Goal: Navigation & Orientation: Find specific page/section

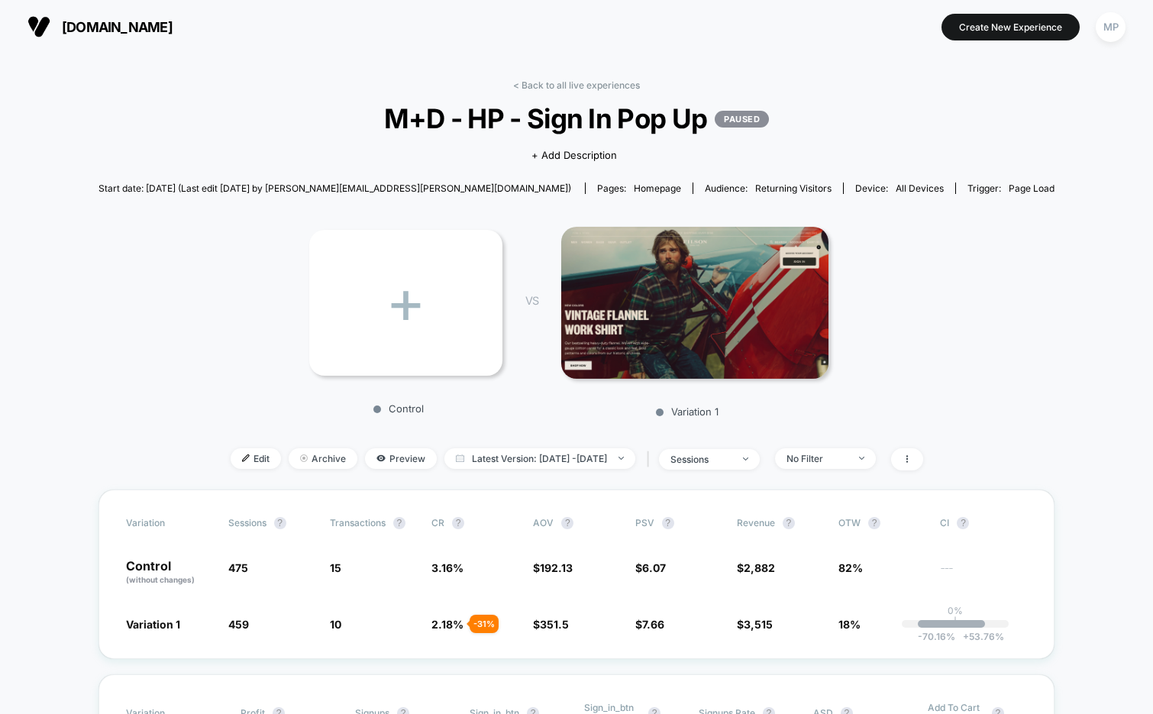
click at [370, 470] on div "< Back to all live experiences M+D - HP - Sign In Pop Up PAUSED Click to view i…" at bounding box center [577, 284] width 956 height 410
click at [372, 460] on span "Preview" at bounding box center [401, 458] width 72 height 21
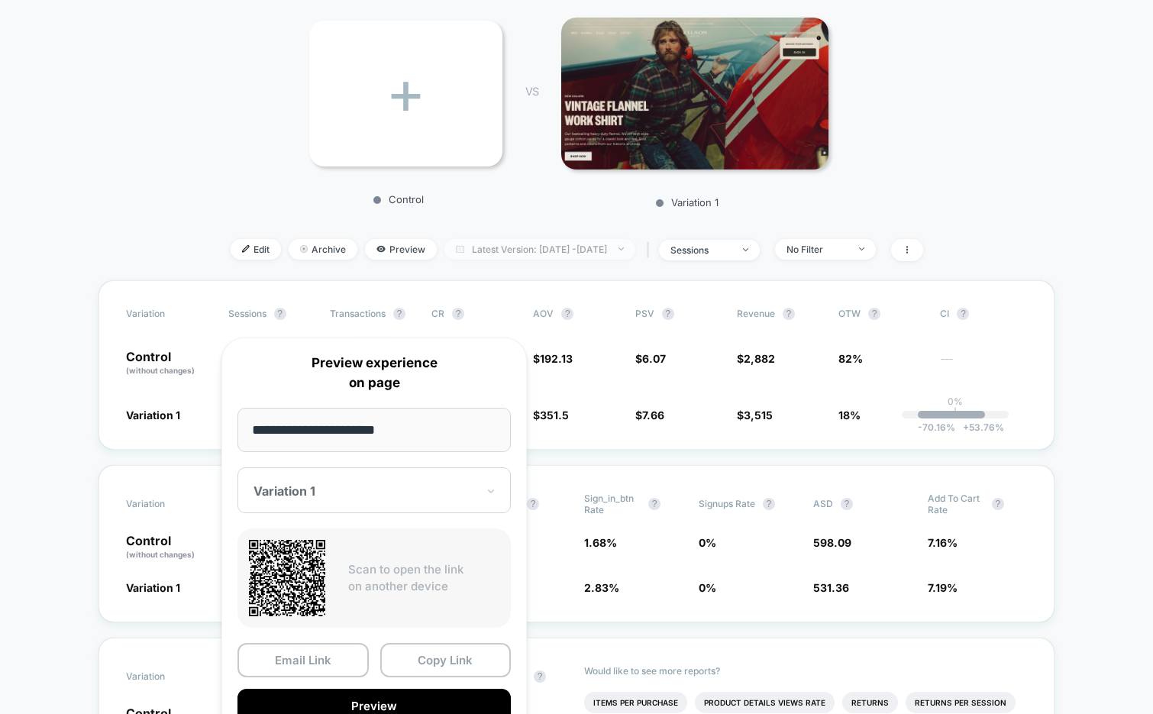
scroll to position [231, 0]
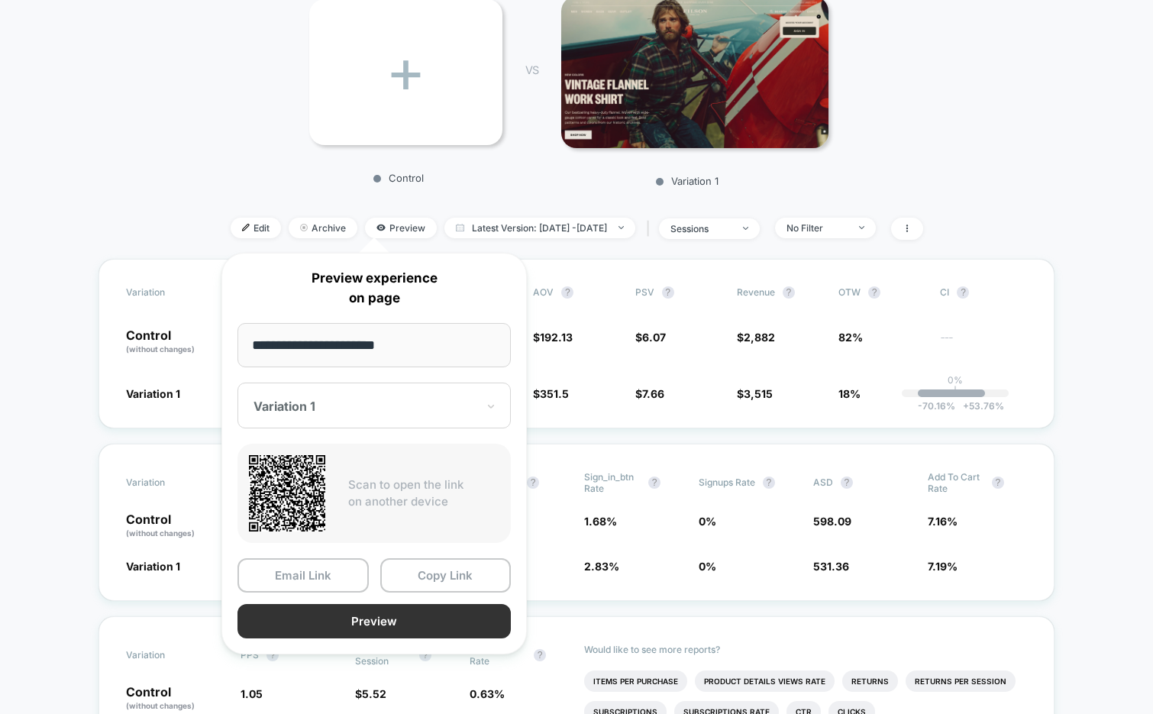
click at [431, 619] on button "Preview" at bounding box center [373, 621] width 273 height 34
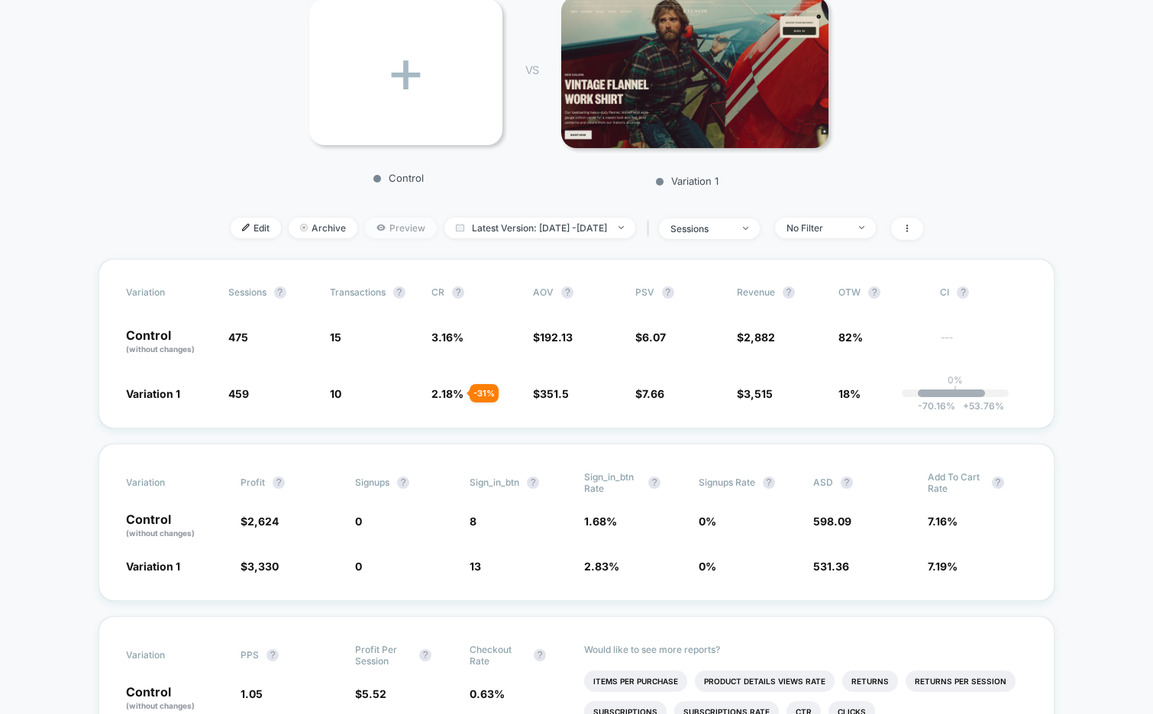
click at [376, 231] on span "Preview" at bounding box center [401, 228] width 72 height 21
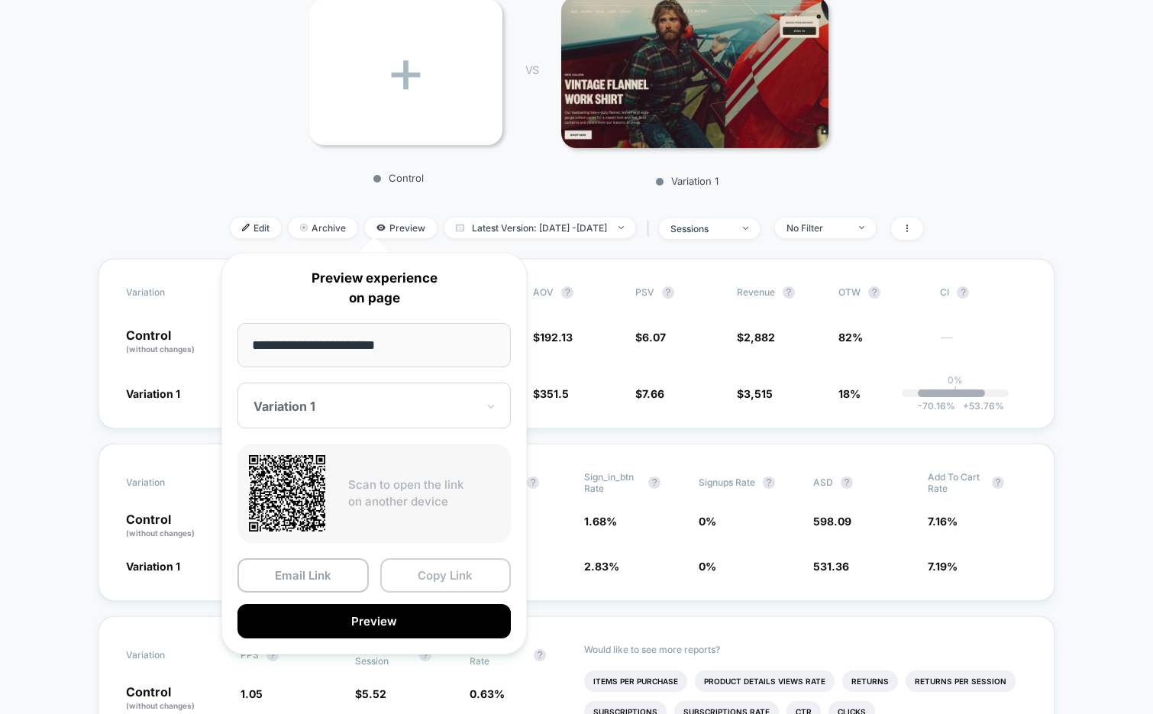
click at [424, 571] on button "Copy Link" at bounding box center [445, 575] width 131 height 34
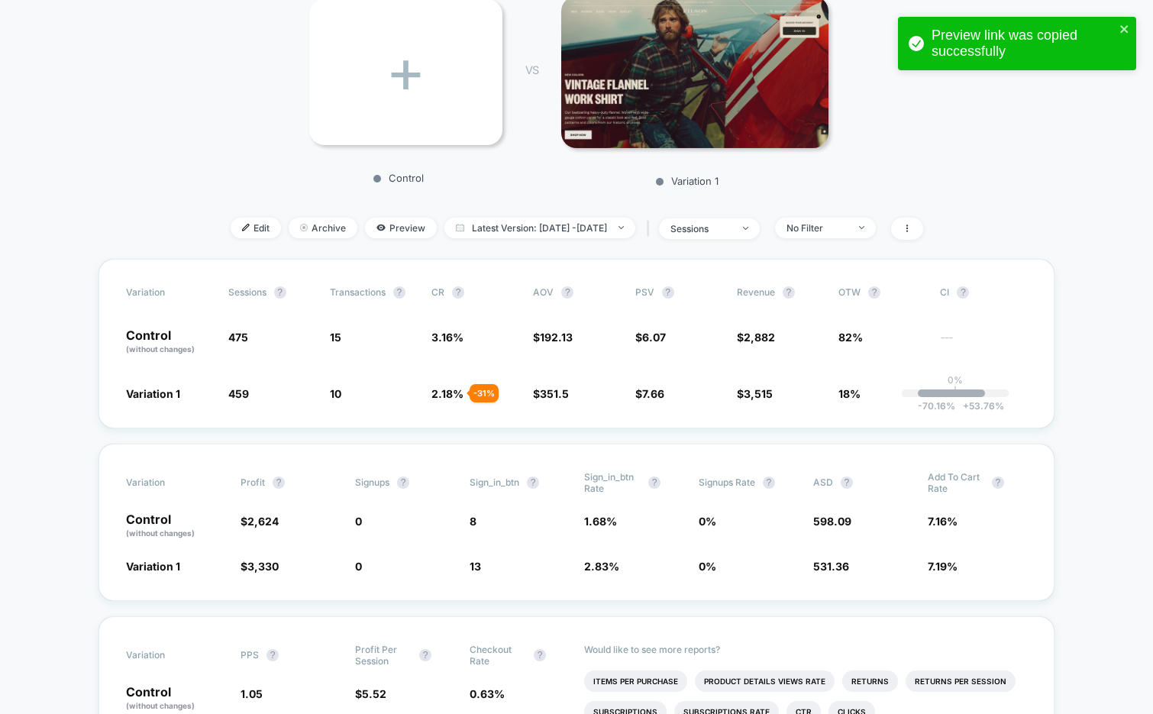
scroll to position [0, 0]
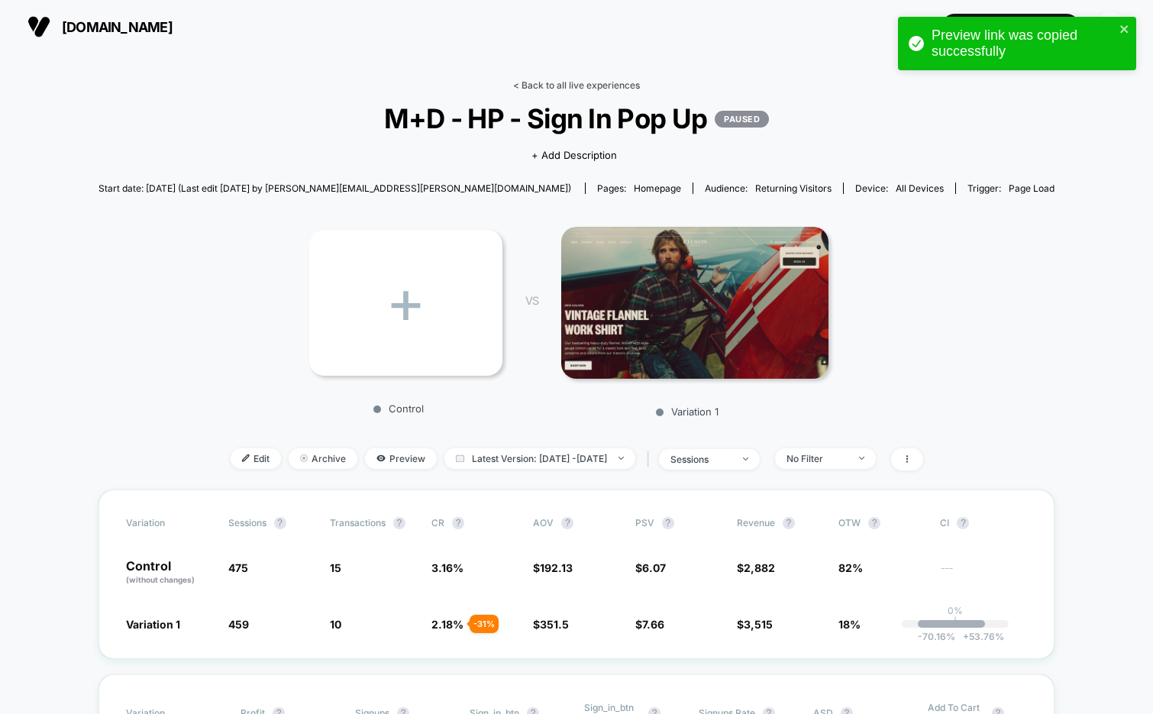
click at [541, 90] on link "< Back to all live experiences" at bounding box center [576, 84] width 127 height 11
